Goal: Navigation & Orientation: Find specific page/section

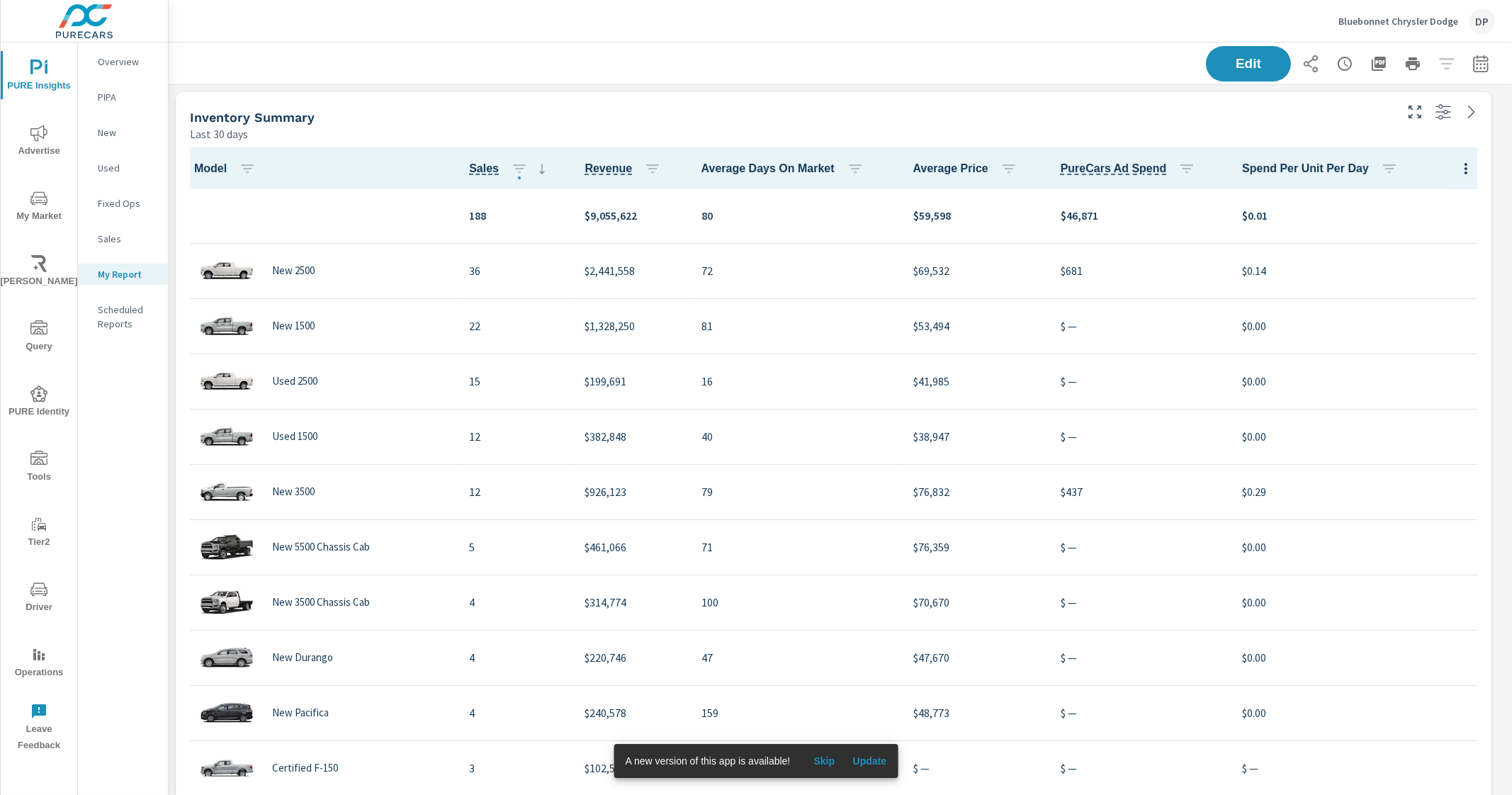
scroll to position [2152, 1357]
click at [1387, 22] on p "Bluebonnet Chrysler Dodge" at bounding box center [1398, 21] width 120 height 13
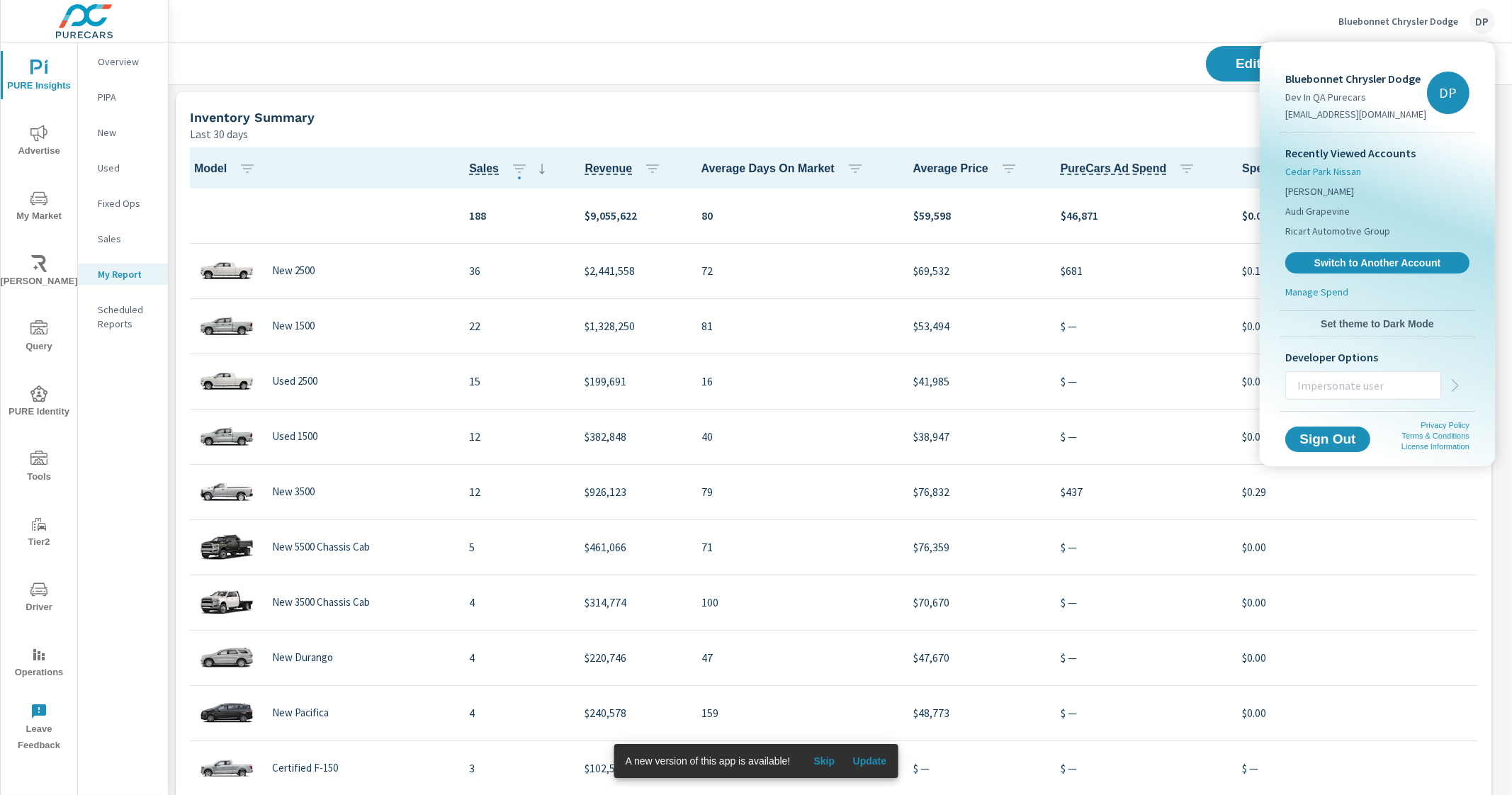
click at [1352, 168] on span "Cedar Park Nissan" at bounding box center [1323, 171] width 76 height 14
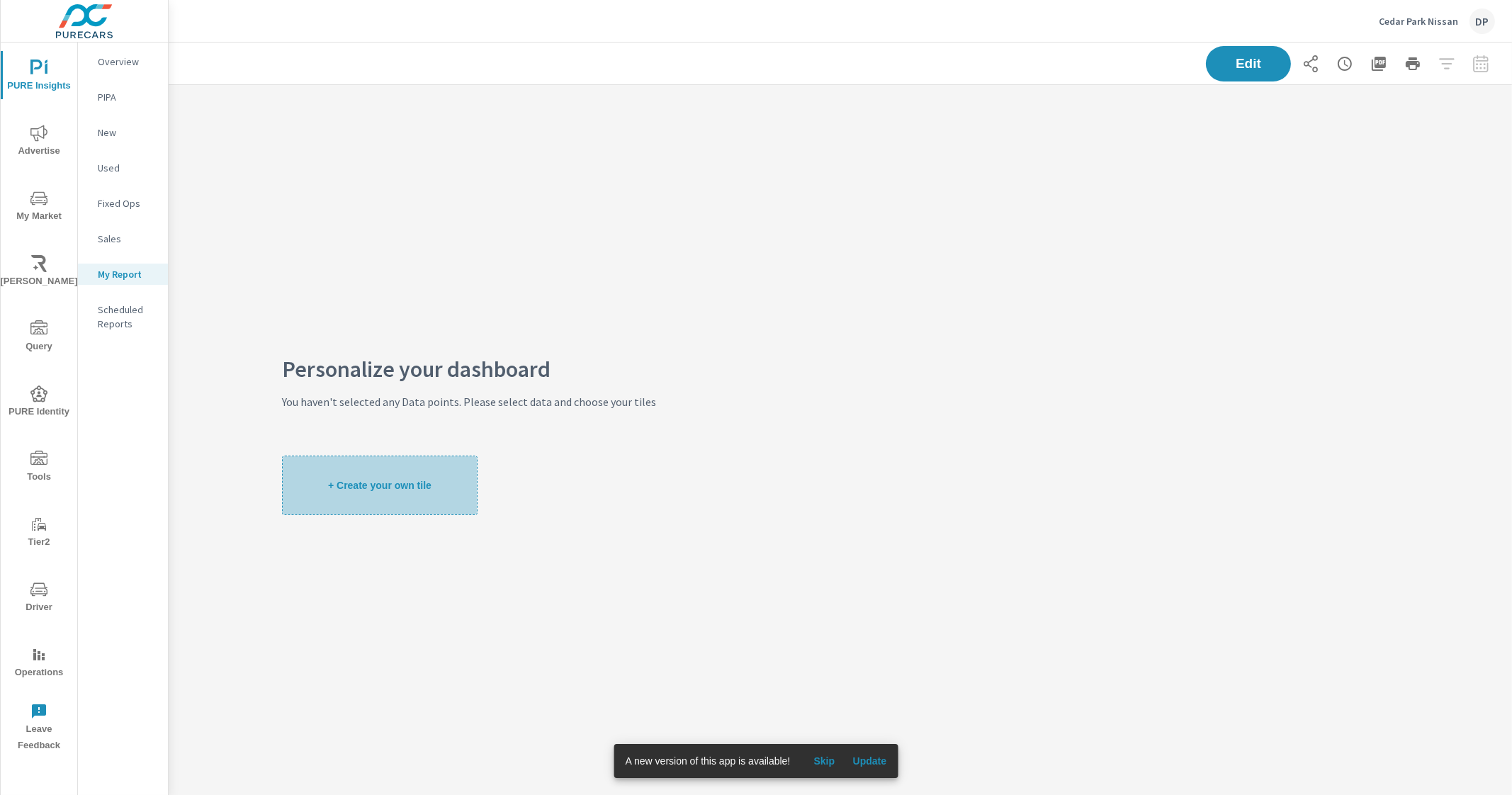
click at [412, 492] on button "+ Create your own tile" at bounding box center [379, 485] width 196 height 60
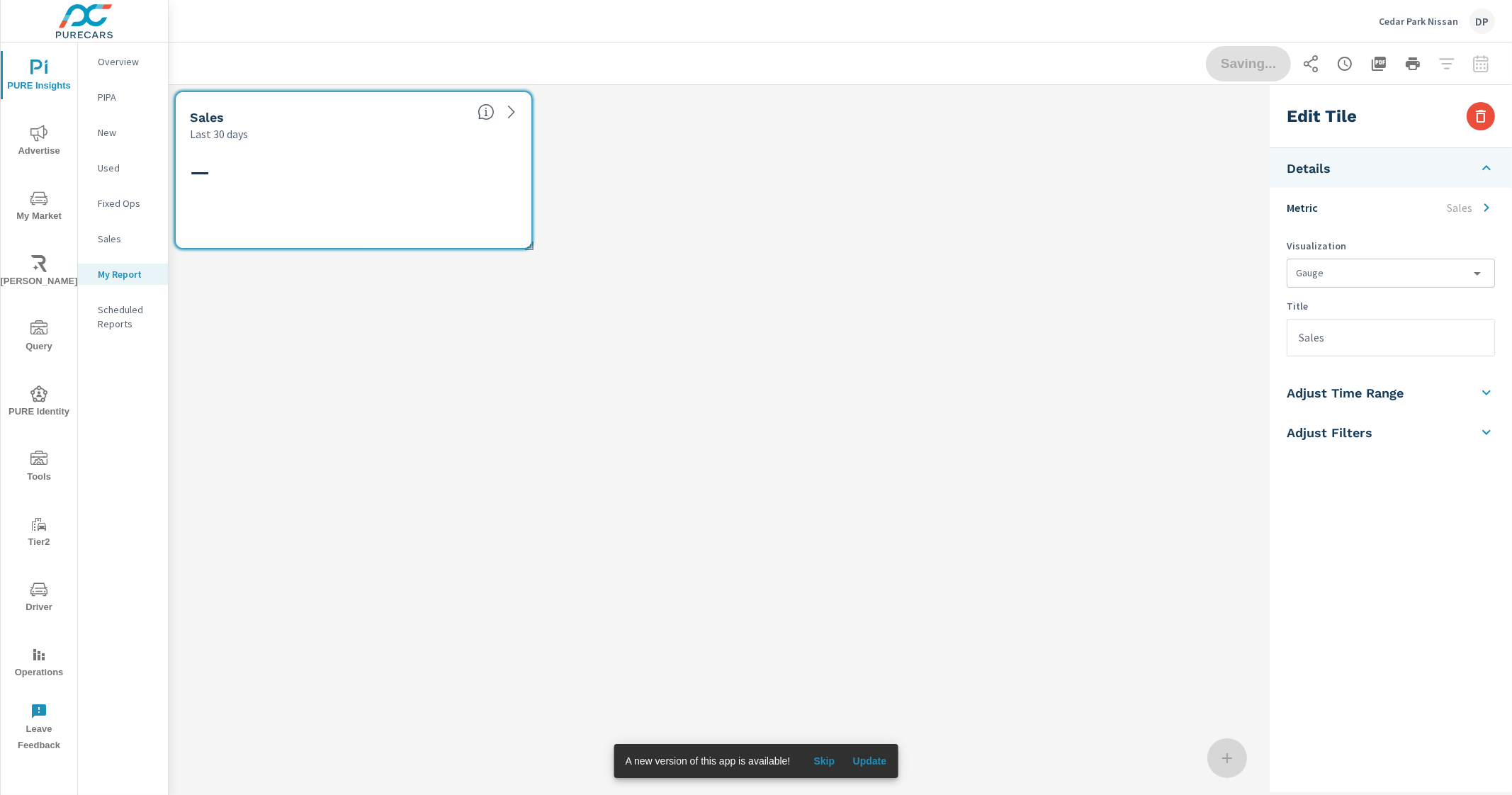
scroll to position [197, 1122]
click at [1478, 118] on icon "button" at bounding box center [1480, 116] width 17 height 17
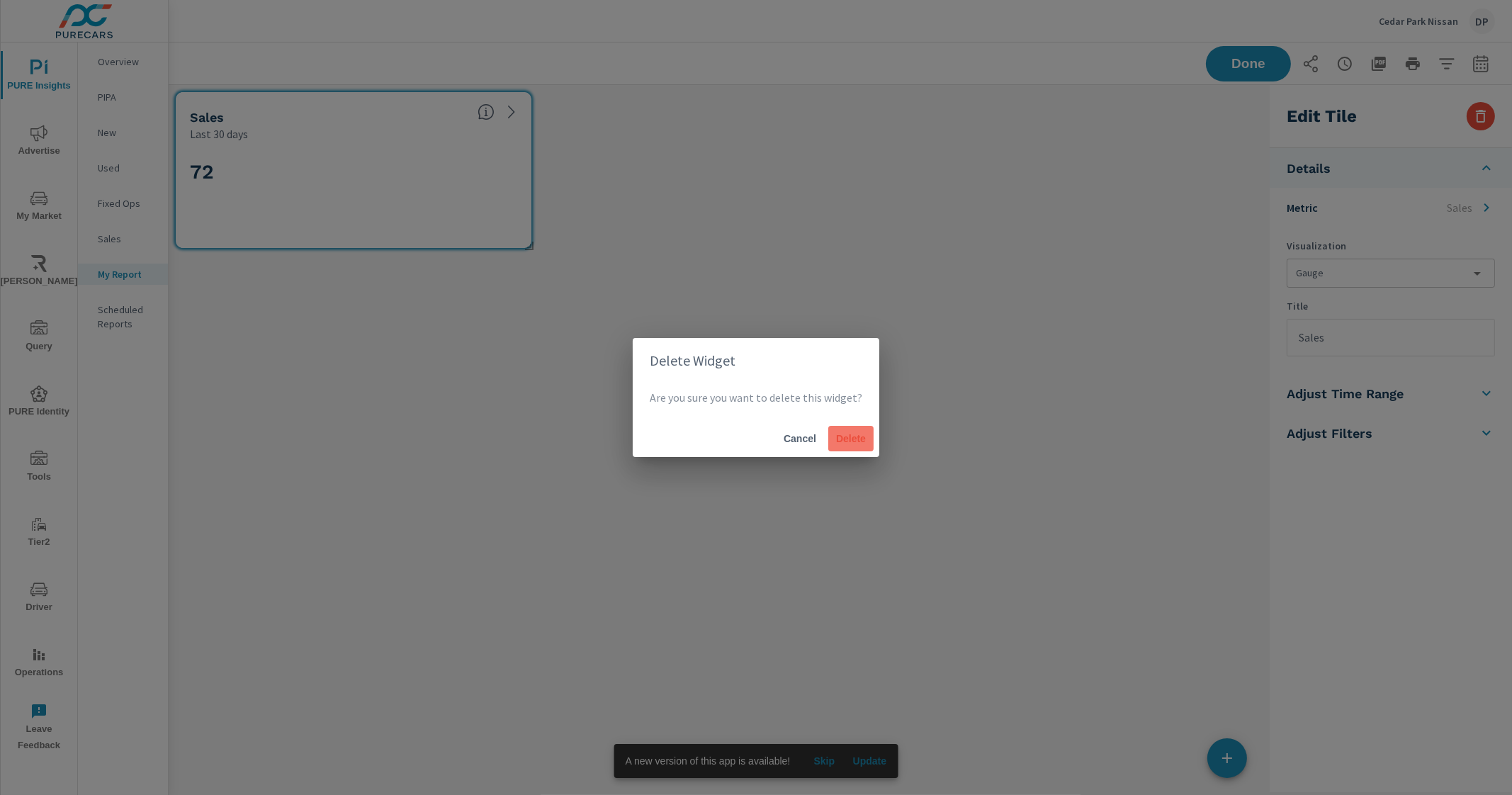
click at [832, 430] on button "Delete" at bounding box center [850, 438] width 45 height 25
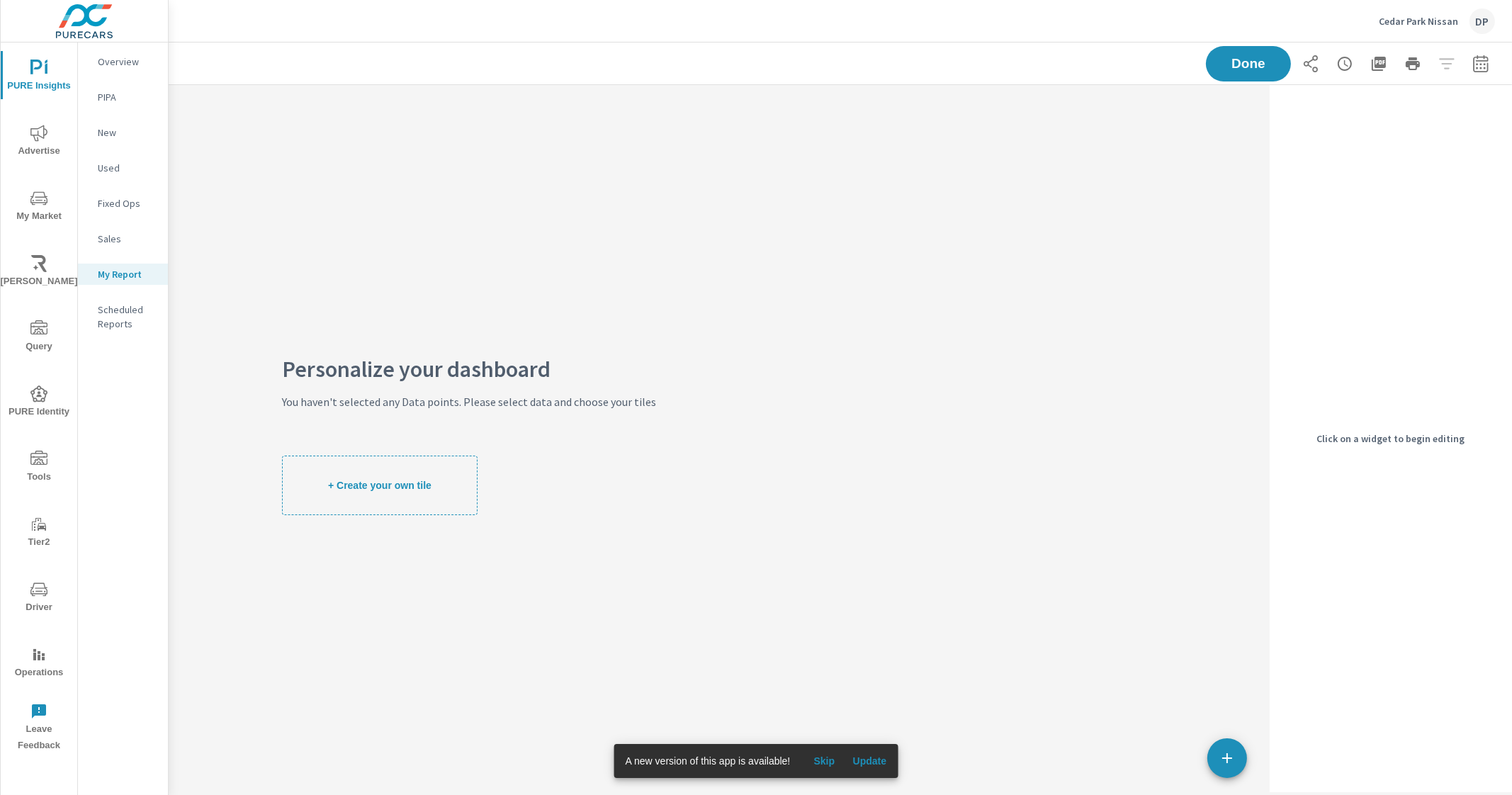
click at [108, 68] on p "Overview" at bounding box center [127, 61] width 59 height 14
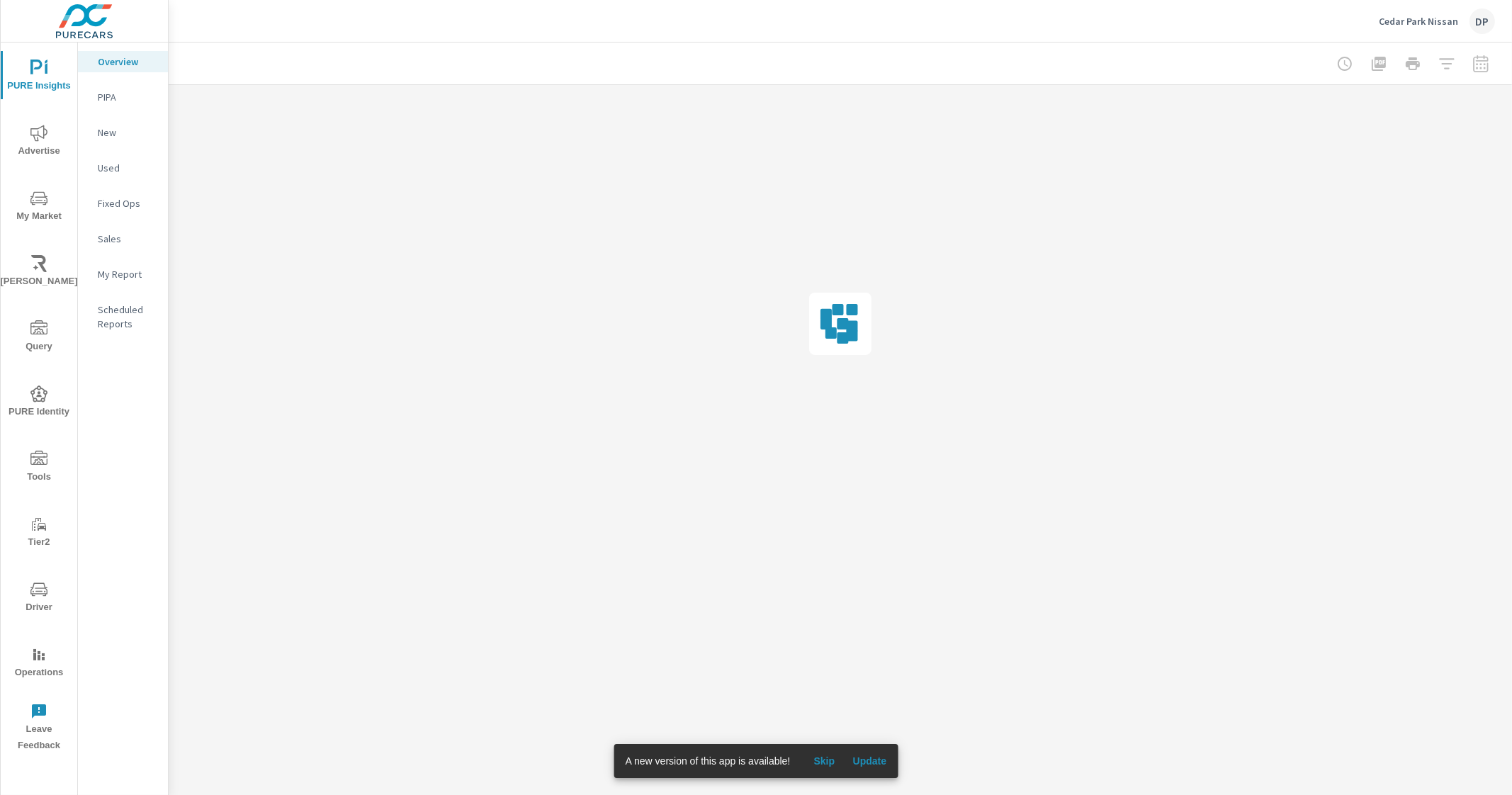
click at [859, 764] on span "Update" at bounding box center [869, 761] width 34 height 13
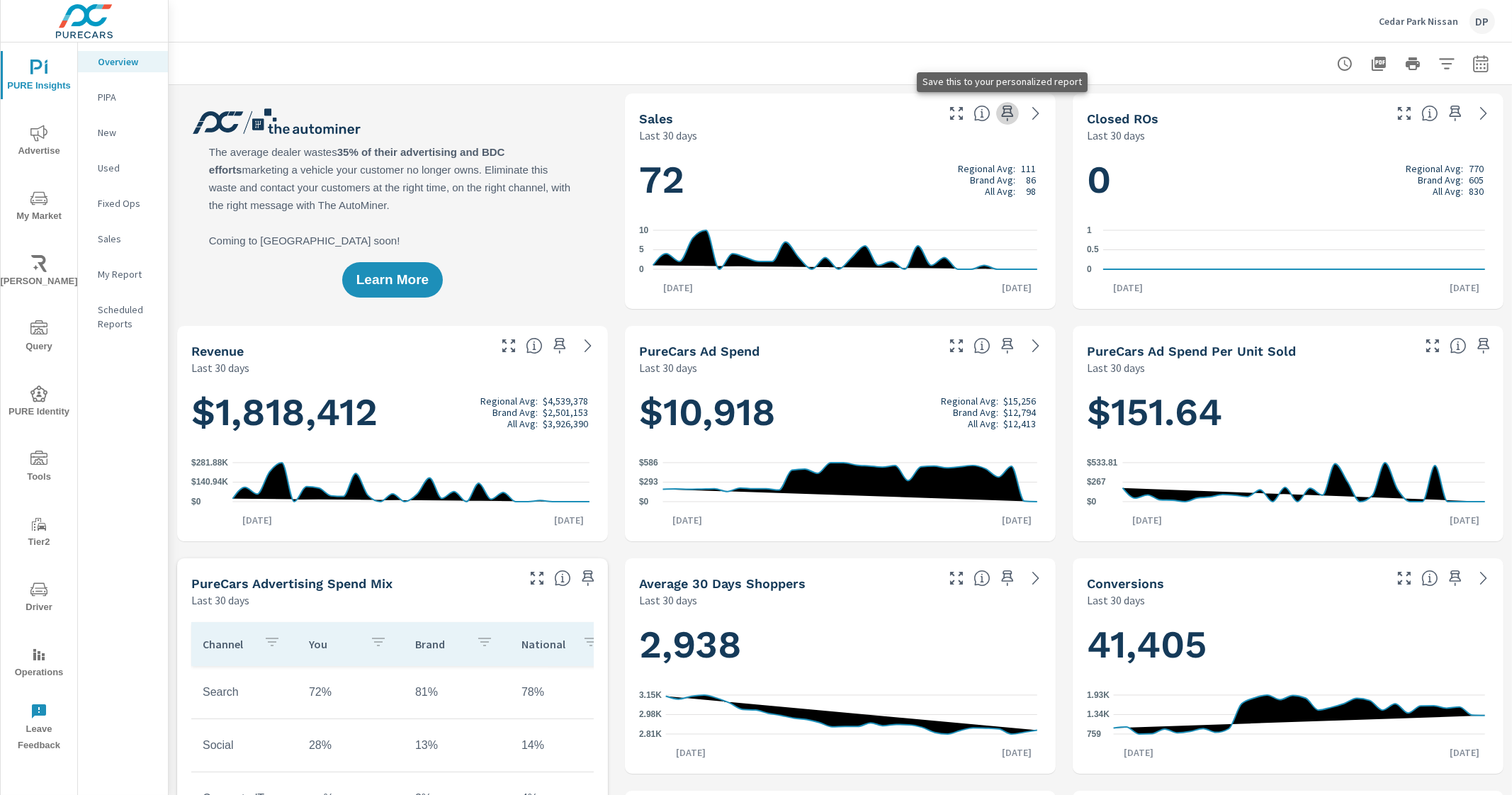
click at [999, 112] on icon "button" at bounding box center [1007, 113] width 17 height 17
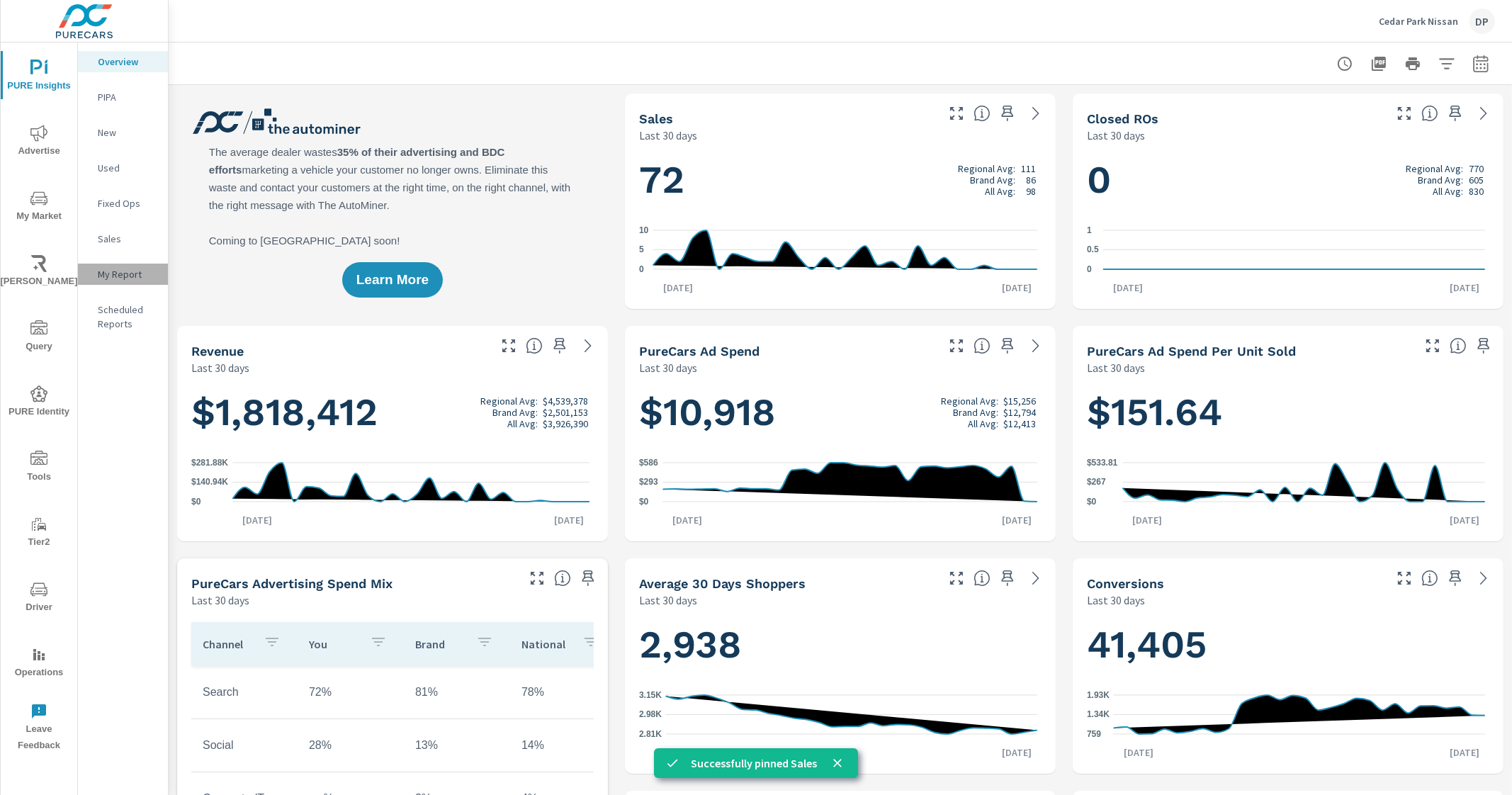
click at [128, 274] on p "My Report" at bounding box center [127, 274] width 59 height 14
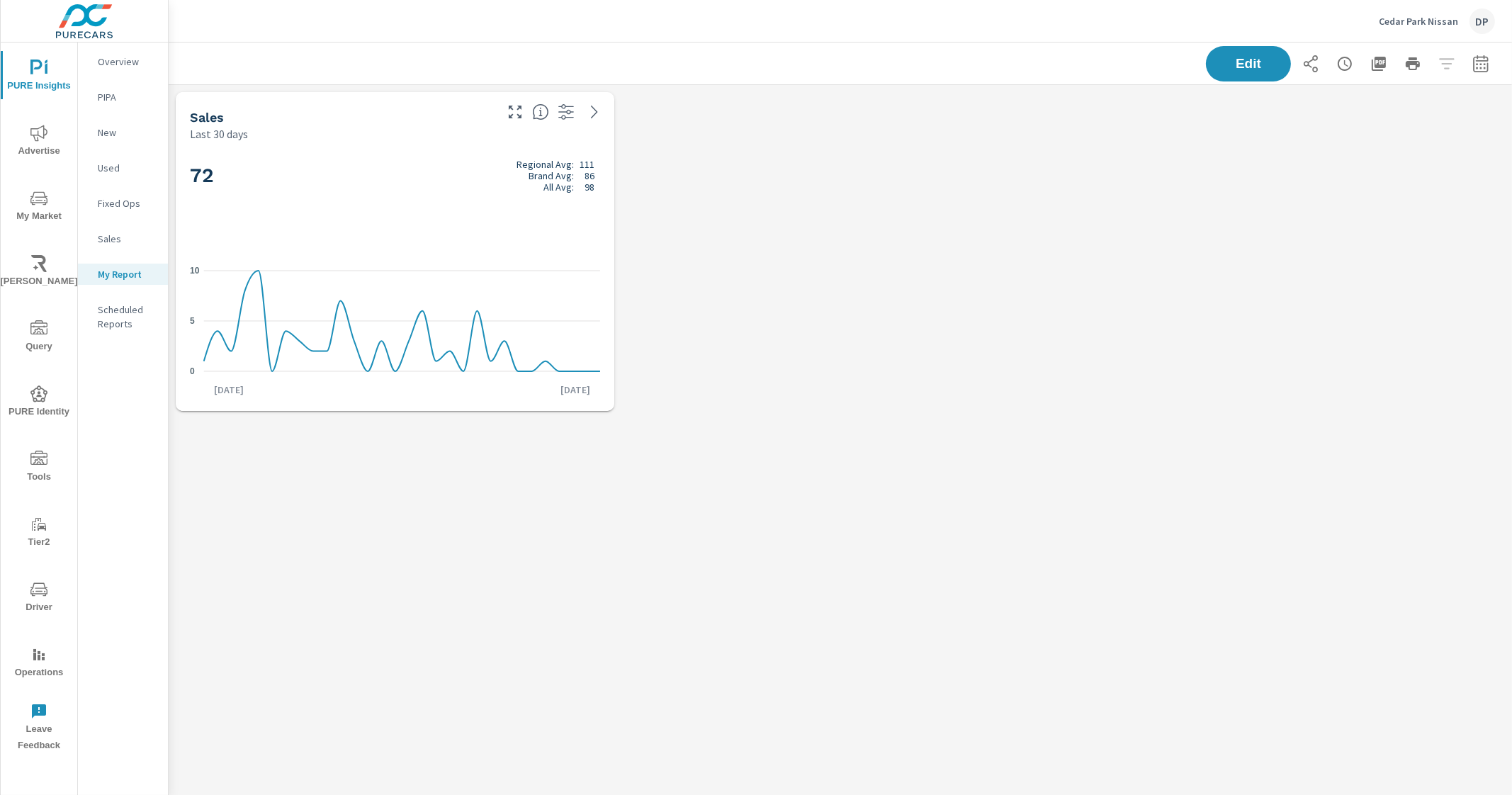
scroll to position [360, 1370]
click at [739, 53] on div "Edit" at bounding box center [840, 64] width 1309 height 42
